Goal: Entertainment & Leisure: Consume media (video, audio)

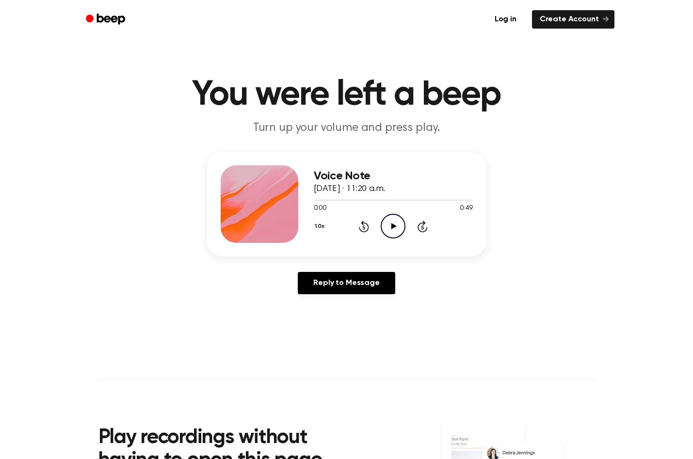
click at [388, 230] on icon "Play Audio" at bounding box center [393, 226] width 25 height 25
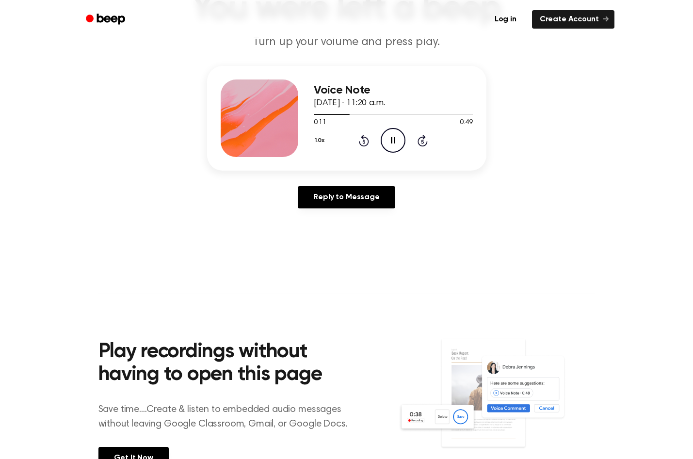
scroll to position [49, 0]
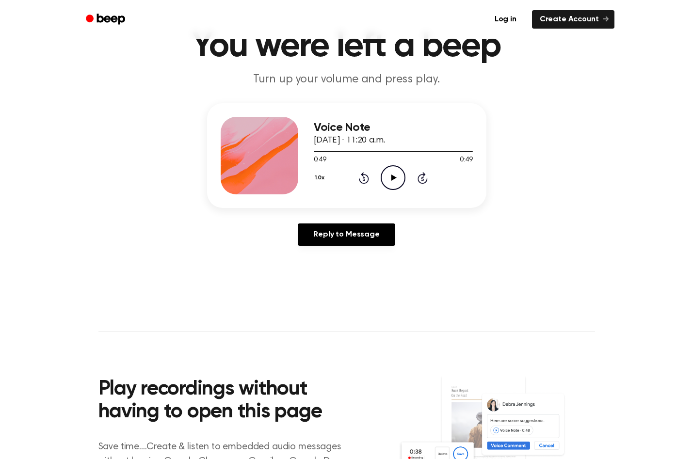
click at [394, 178] on icon at bounding box center [394, 178] width 5 height 6
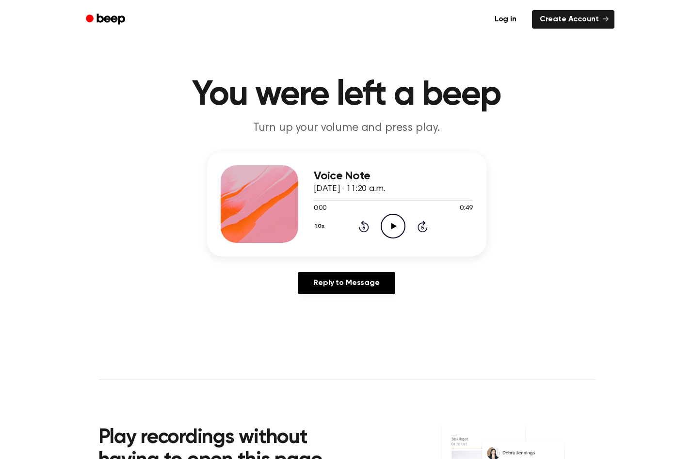
click at [395, 228] on icon "Play Audio" at bounding box center [393, 226] width 25 height 25
